Goal: Find contact information: Find contact information

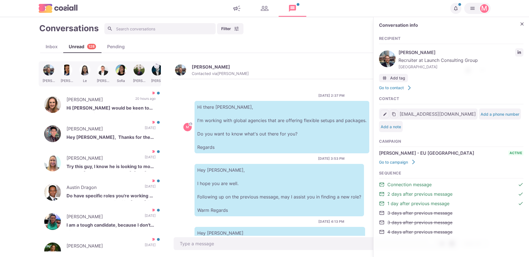
type textarea "H"
type textarea "x"
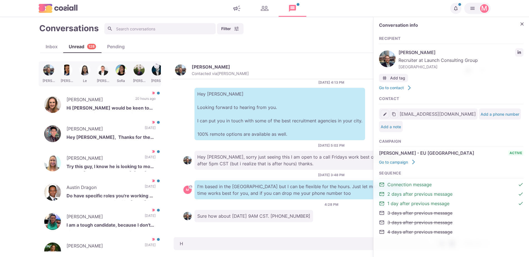
type textarea "He"
type textarea "x"
type textarea "Hey"
type textarea "x"
type textarea "Hey"
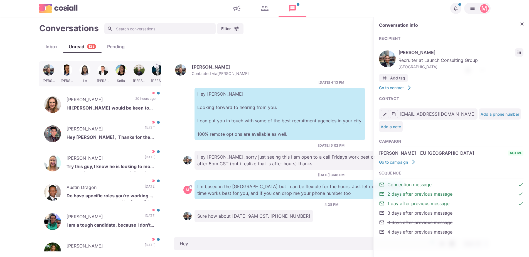
type textarea "x"
type textarea "Hey [PERSON_NAME]"
type textarea "x"
type textarea "Hey Bre"
type textarea "x"
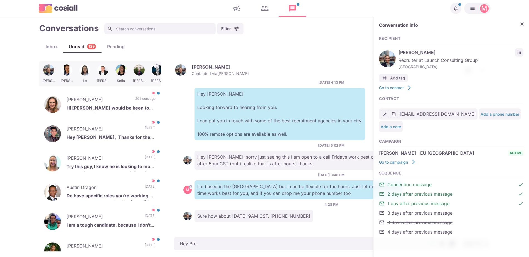
type textarea "Hey Bren"
type textarea "x"
type textarea "Hey Brenn"
type textarea "x"
type textarea "Hey [PERSON_NAME]"
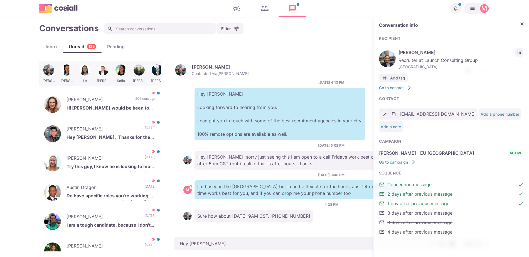
type textarea "x"
type textarea "Hey [PERSON_NAME]"
type textarea "x"
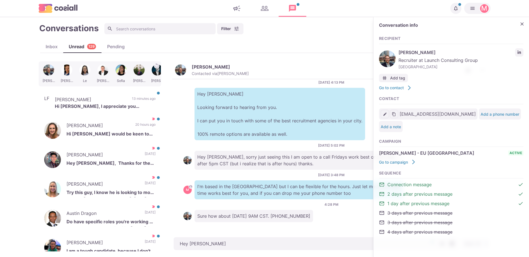
type textarea "Hey [PERSON_NAME]"
type textarea "x"
type textarea "Hey Brenn"
type textarea "x"
type textarea "Hey Bren"
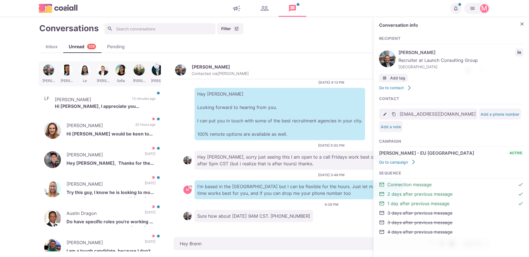
type textarea "x"
type textarea "Hey Bre"
type textarea "x"
type textarea "Hey [PERSON_NAME]"
type textarea "x"
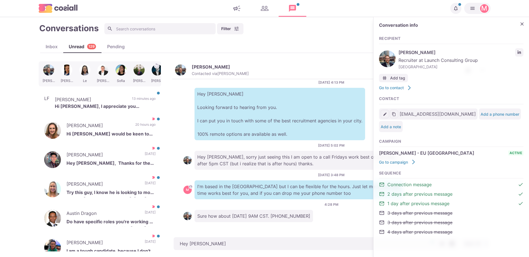
type textarea "Hey B"
type textarea "x"
type textarea "H"
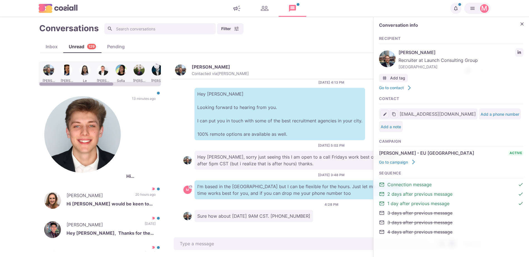
click at [68, 74] on div at bounding box center [66, 74] width 17 height 22
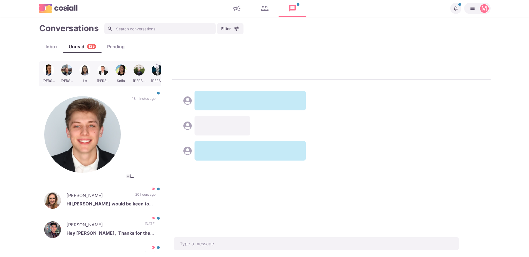
click at [216, 240] on div "[PERSON_NAME] Le [PERSON_NAME] [PERSON_NAME] [PERSON_NAME] [PERSON_NAME] Hi [PE…" at bounding box center [265, 156] width 452 height 190
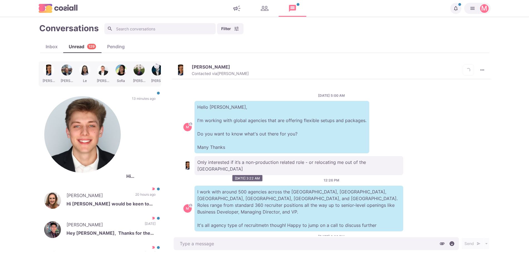
scroll to position [117, 0]
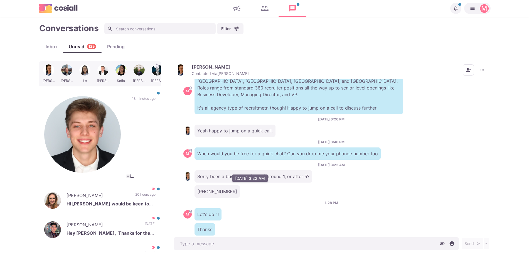
click at [209, 185] on p "[PHONE_NUMBER]" at bounding box center [217, 191] width 45 height 12
copy p "[PHONE_NUMBER]"
click at [277, 223] on div "[DATE] 5:00 AM M Hello [PERSON_NAME], I'm working with global agencies that are…" at bounding box center [331, 157] width 318 height 157
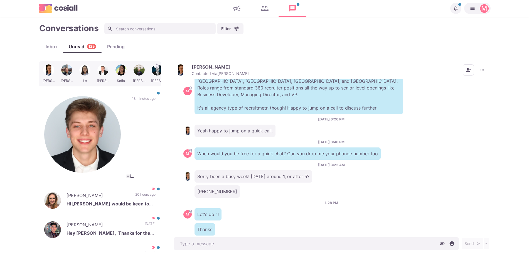
click at [181, 65] on img "button" at bounding box center [180, 69] width 11 height 11
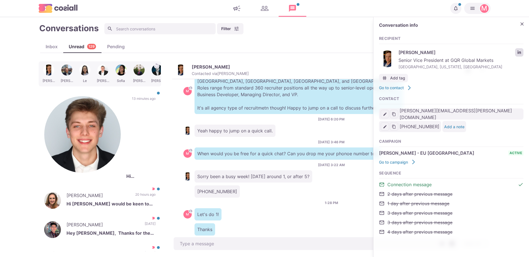
click at [523, 50] on div "Conversation info Recipient [PERSON_NAME] Senior Vice President at GQR Global M…" at bounding box center [452, 131] width 156 height 229
click at [521, 49] on link "LinkedIn profile link" at bounding box center [519, 52] width 8 height 8
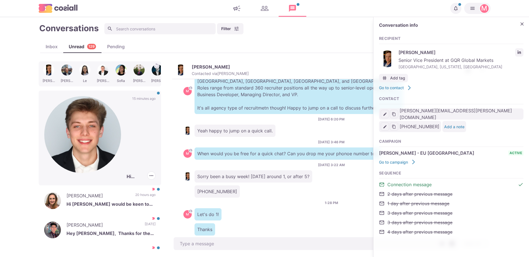
click at [123, 97] on div "[PERSON_NAME] Hi [PERSON_NAME], I appreciate you reaching out, but I’m not inte…" at bounding box center [100, 137] width 122 height 95
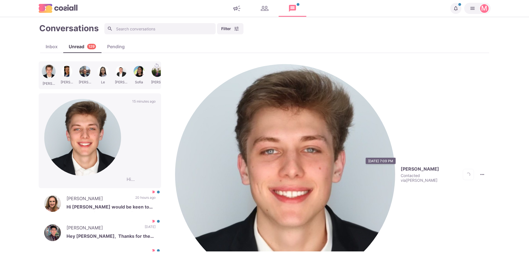
scroll to position [92, 0]
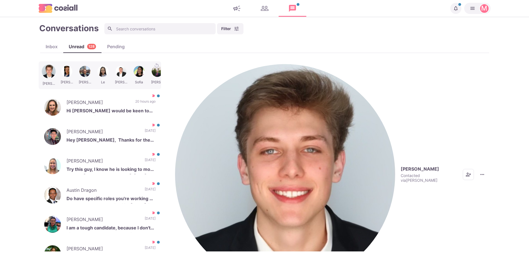
type textarea "x"
